Goal: Find specific page/section: Find specific page/section

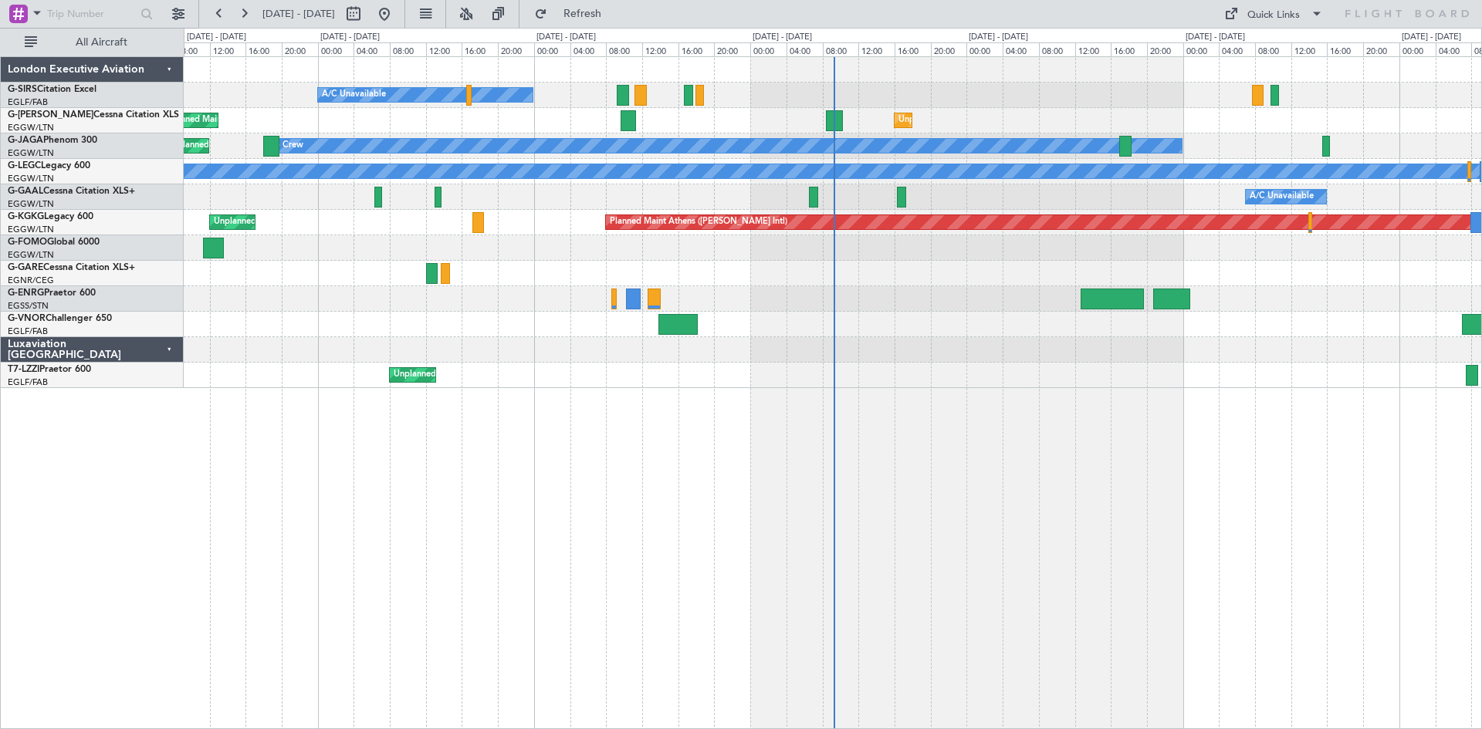
click at [80, 536] on div "London Executive Aviation G-SIRS Citation Excel EGLF/FAB London (Farnborough) G…" at bounding box center [92, 392] width 183 height 673
click at [250, 19] on button at bounding box center [244, 14] width 25 height 25
